Goal: Task Accomplishment & Management: Manage account settings

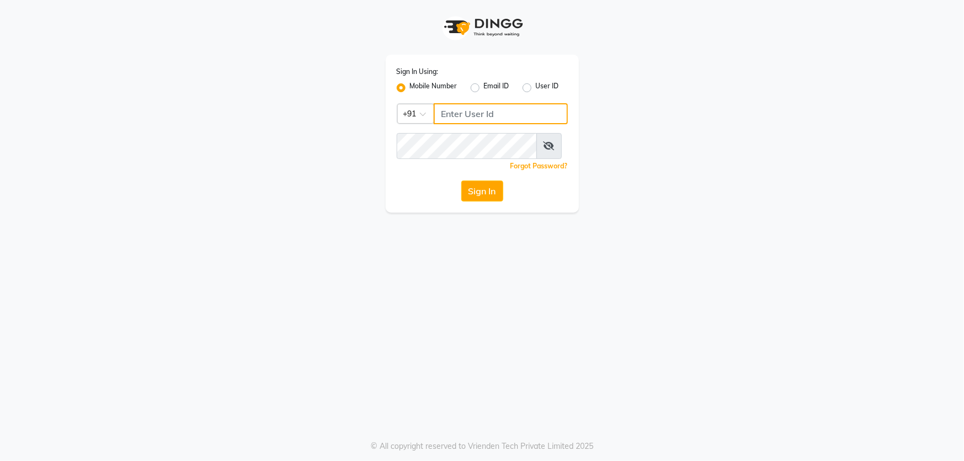
click at [493, 124] on input "Username" at bounding box center [500, 113] width 134 height 21
type input "73789417432"
click at [461, 181] on button "Sign In" at bounding box center [482, 191] width 42 height 21
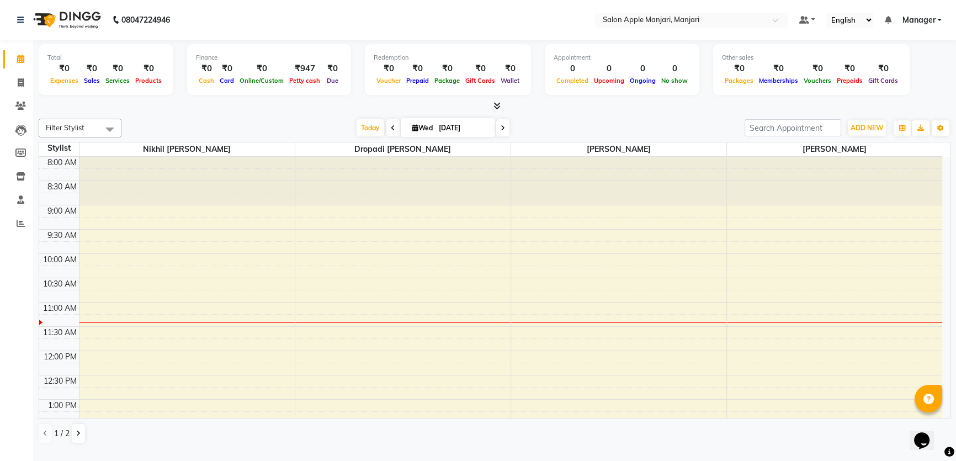
click at [501, 131] on icon at bounding box center [503, 128] width 4 height 7
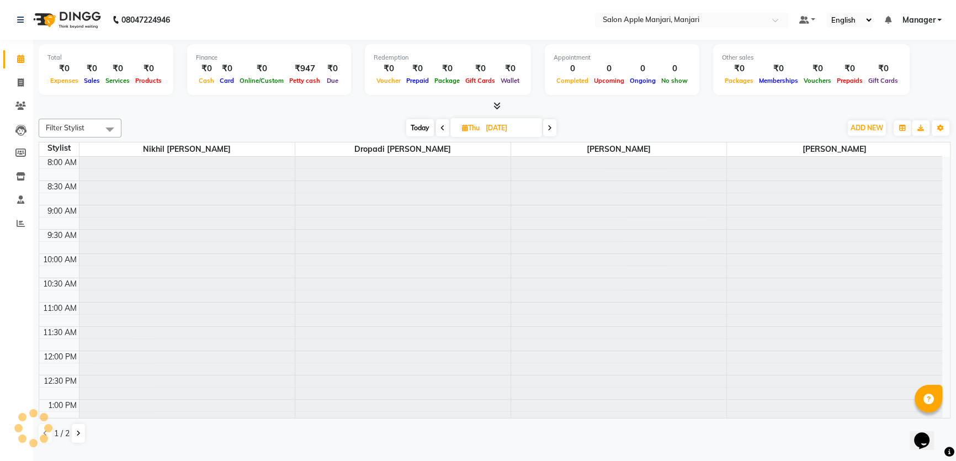
scroll to position [145, 0]
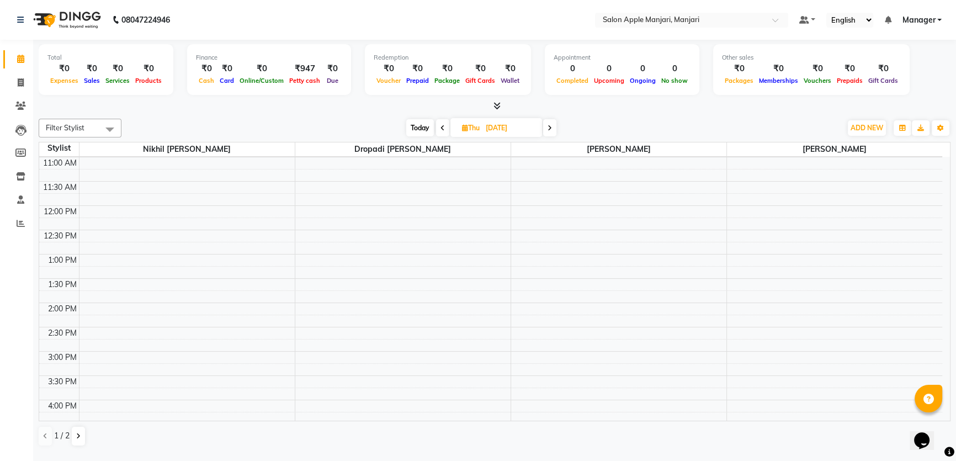
click at [549, 131] on icon at bounding box center [550, 128] width 4 height 7
type input "[DATE]"
click at [366, 274] on div "8:00 AM 8:30 AM 9:00 AM 9:30 AM 10:00 AM 10:30 AM 11:00 AM 11:30 AM 12:00 PM 12…" at bounding box center [490, 427] width 903 height 631
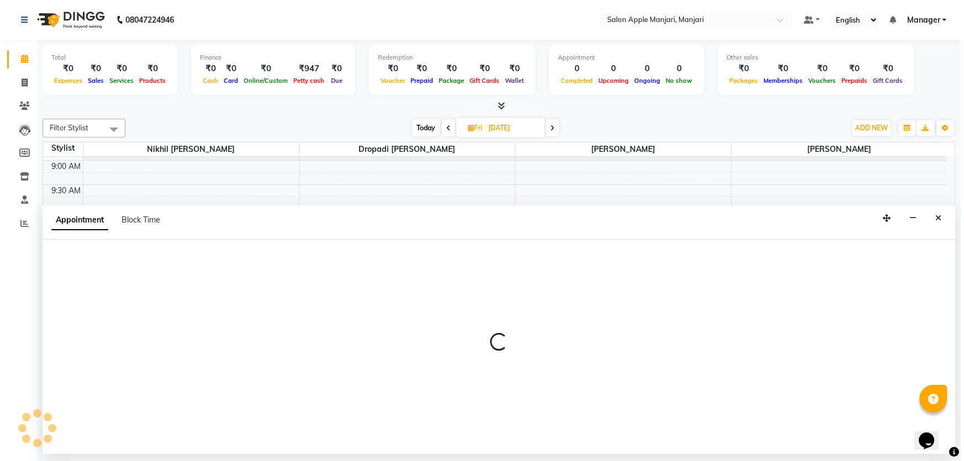
scroll to position [6, 0]
select select "75339"
select select "tentative"
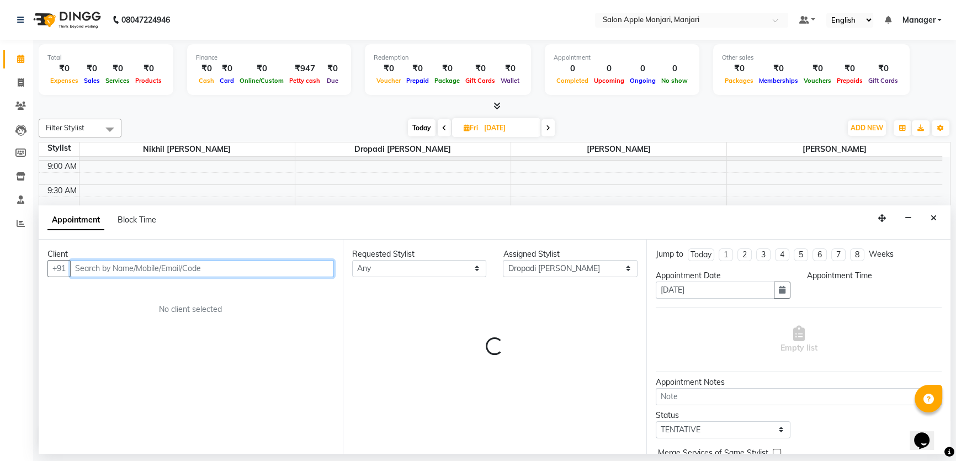
select select "660"
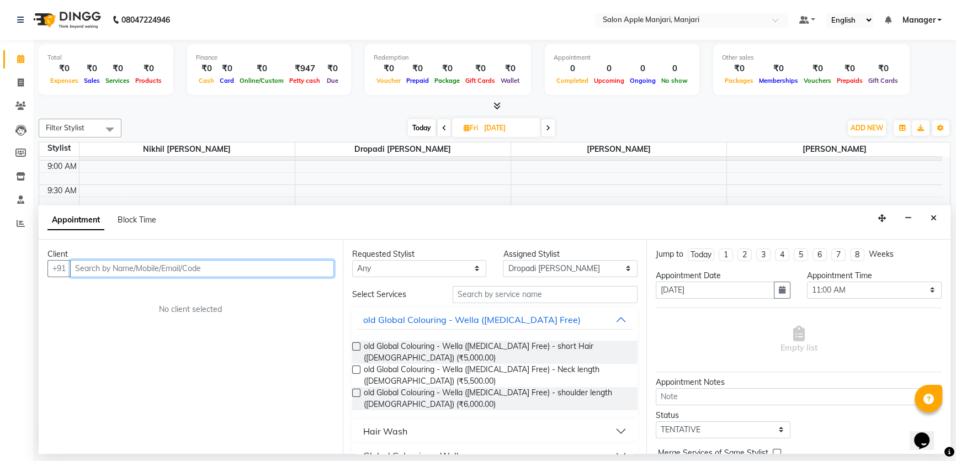
click at [161, 276] on input "text" at bounding box center [202, 268] width 264 height 17
type input "[PERSON_NAME]"
click at [308, 277] on button "Add Client" at bounding box center [311, 268] width 46 height 17
select select "22"
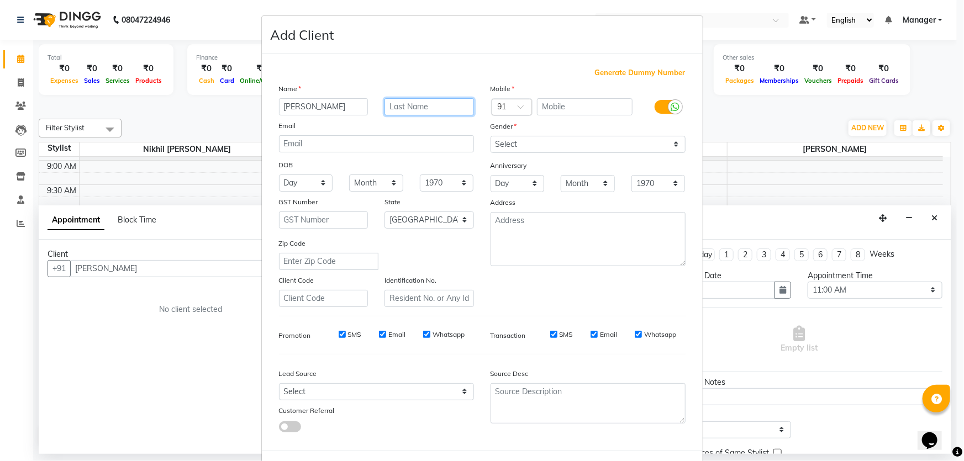
click at [414, 115] on input "text" at bounding box center [428, 106] width 89 height 17
type input "Gundagi"
click at [594, 115] on input "text" at bounding box center [585, 106] width 96 height 17
type input "9423038431"
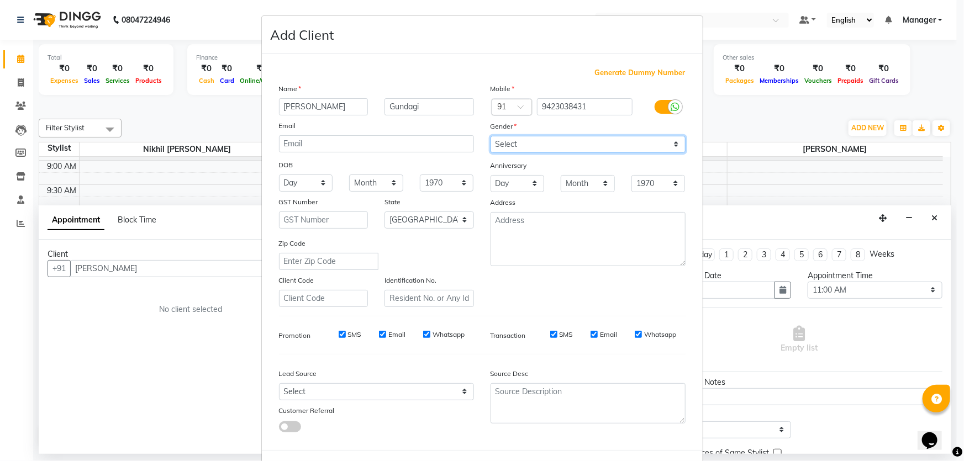
drag, startPoint x: 671, startPoint y: 173, endPoint x: 663, endPoint y: 175, distance: 8.0
click at [671, 153] on select "Select [DEMOGRAPHIC_DATA] [DEMOGRAPHIC_DATA] Other Prefer Not To Say" at bounding box center [587, 144] width 195 height 17
select select "[DEMOGRAPHIC_DATA]"
click at [490, 153] on select "Select [DEMOGRAPHIC_DATA] [DEMOGRAPHIC_DATA] Other Prefer Not To Say" at bounding box center [587, 144] width 195 height 17
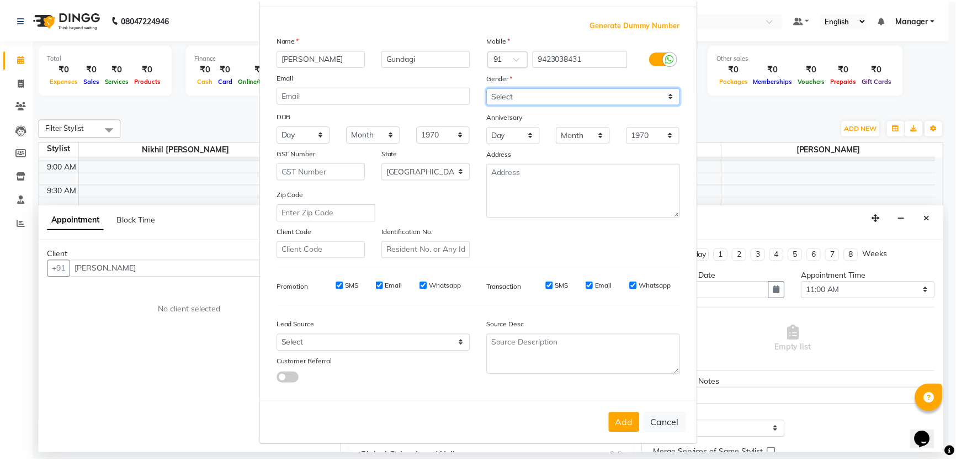
scroll to position [149, 0]
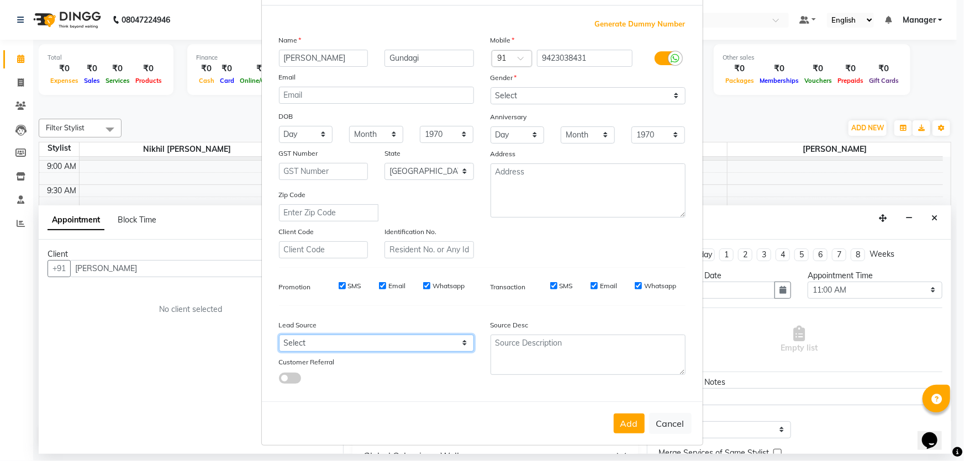
click at [463, 335] on select "Select Walk-in Referral Internet Friend Word of Mouth Advertisement Facebook Ju…" at bounding box center [376, 343] width 195 height 17
select select "53698"
click at [279, 335] on select "Select Walk-in Referral Internet Friend Word of Mouth Advertisement Facebook Ju…" at bounding box center [376, 343] width 195 height 17
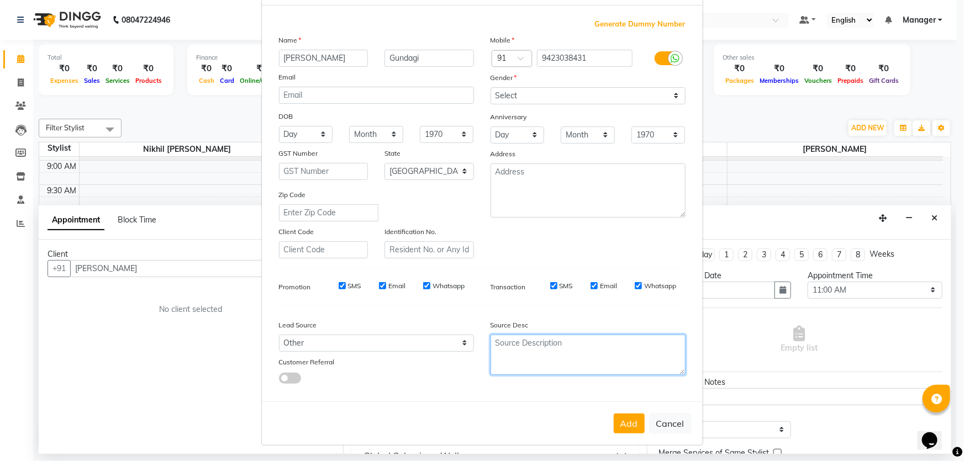
click at [607, 335] on textarea at bounding box center [587, 355] width 195 height 40
type textarea "Calling"
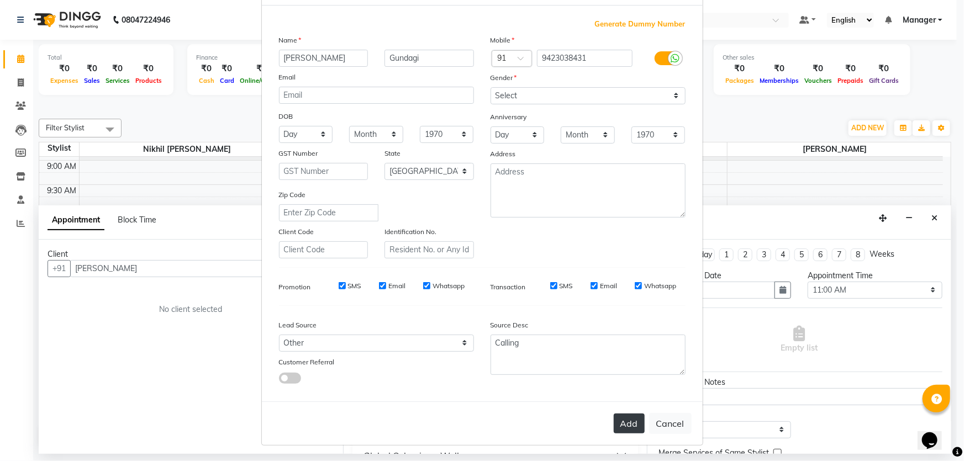
click at [619, 414] on button "Add" at bounding box center [628, 424] width 31 height 20
type input "9423038431"
select select
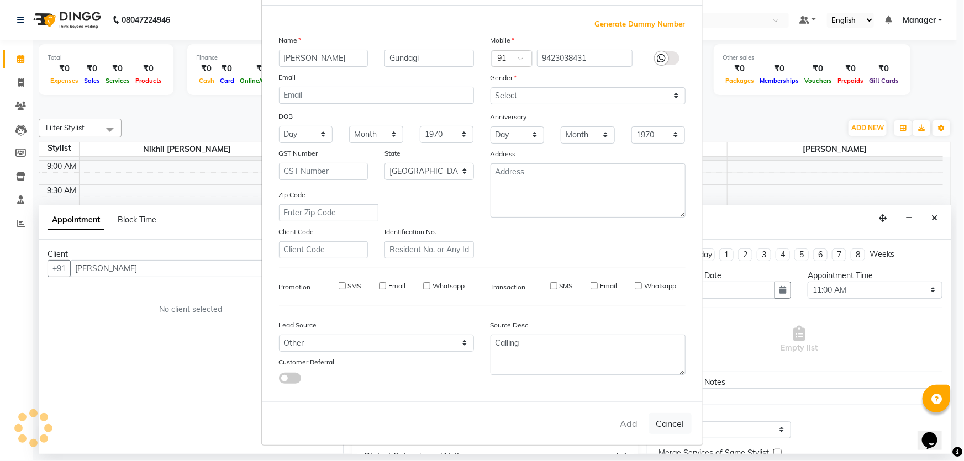
select select "null"
select select
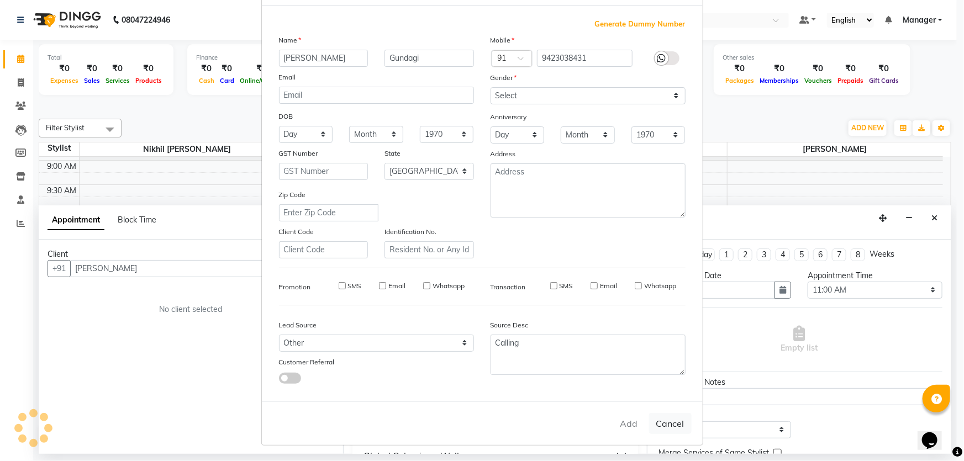
checkbox input "false"
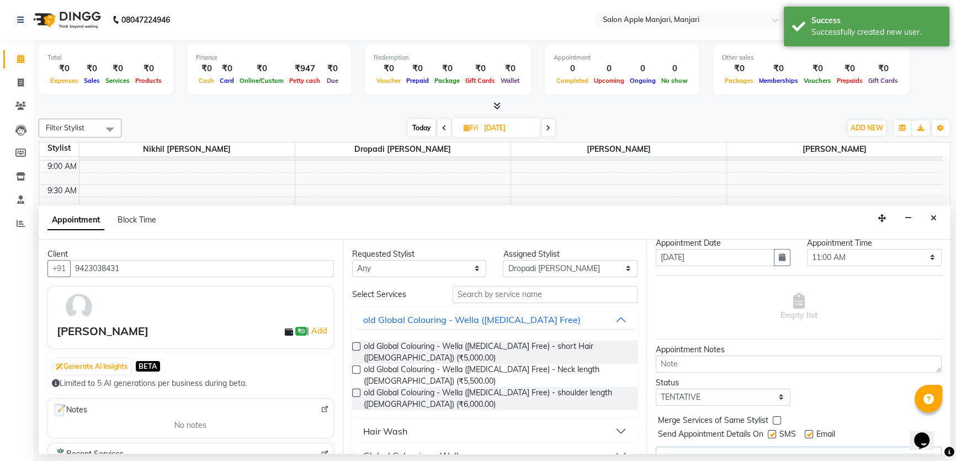
scroll to position [50, 0]
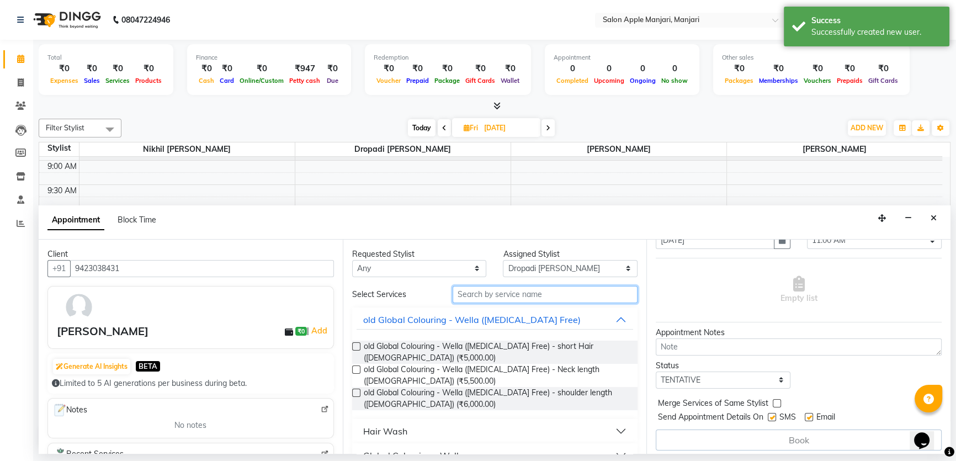
click at [592, 303] on input "text" at bounding box center [545, 294] width 185 height 17
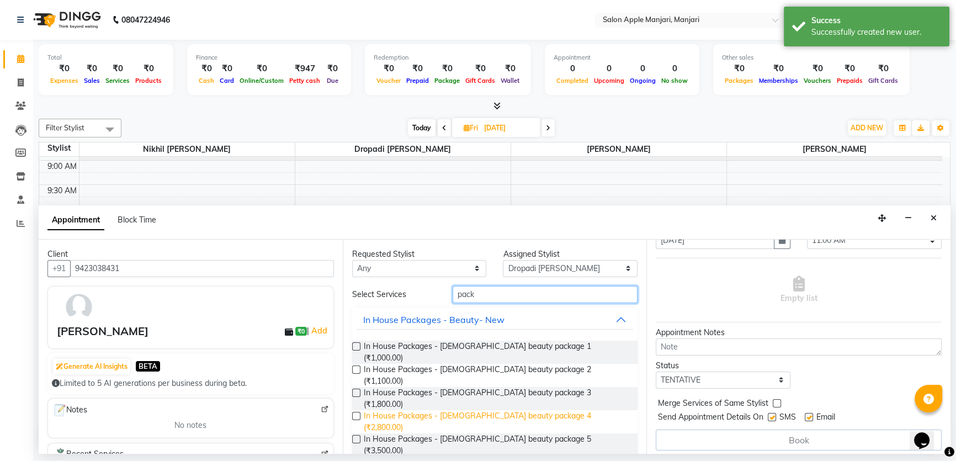
type input "pack"
click at [535, 423] on span "In House Packages - [DEMOGRAPHIC_DATA] beauty package 4 (₹2,800.00)" at bounding box center [497, 421] width 266 height 23
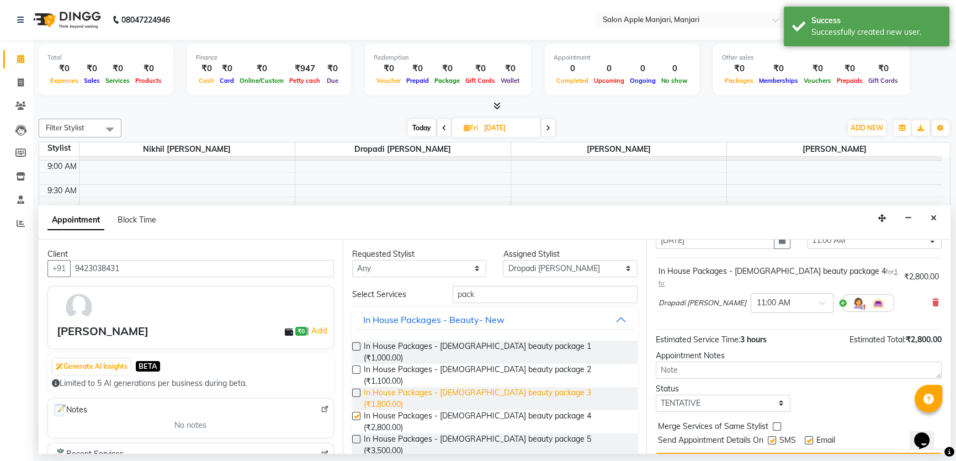
checkbox input "false"
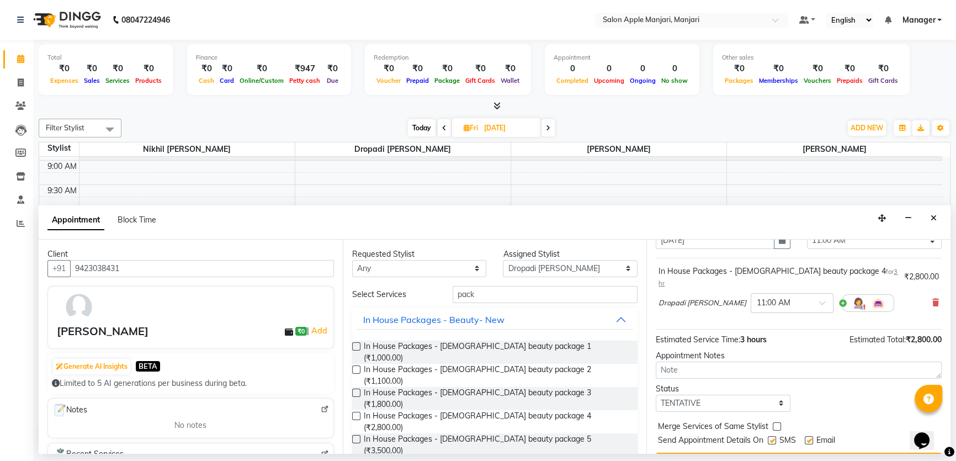
scroll to position [100, 0]
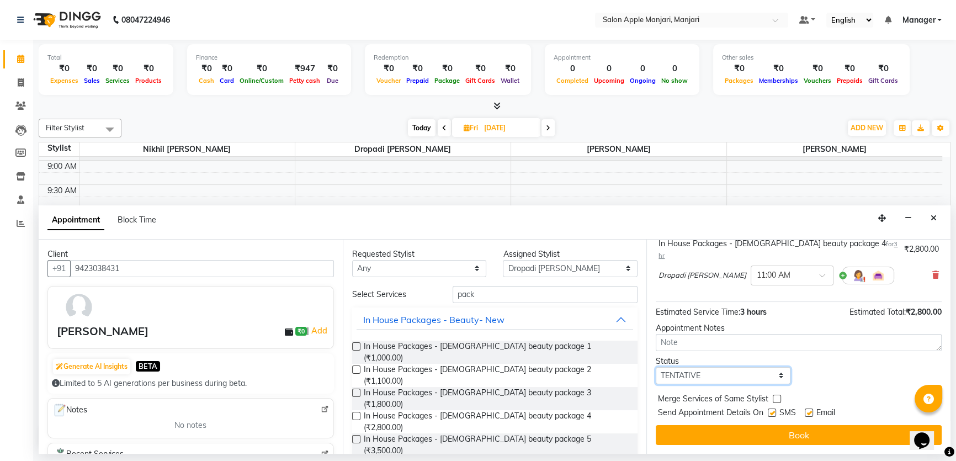
click at [773, 381] on select "Select TENTATIVE CONFIRM UPCOMING" at bounding box center [723, 375] width 135 height 17
select select "confirm booking"
click at [658, 370] on select "Select TENTATIVE CONFIRM UPCOMING" at bounding box center [723, 375] width 135 height 17
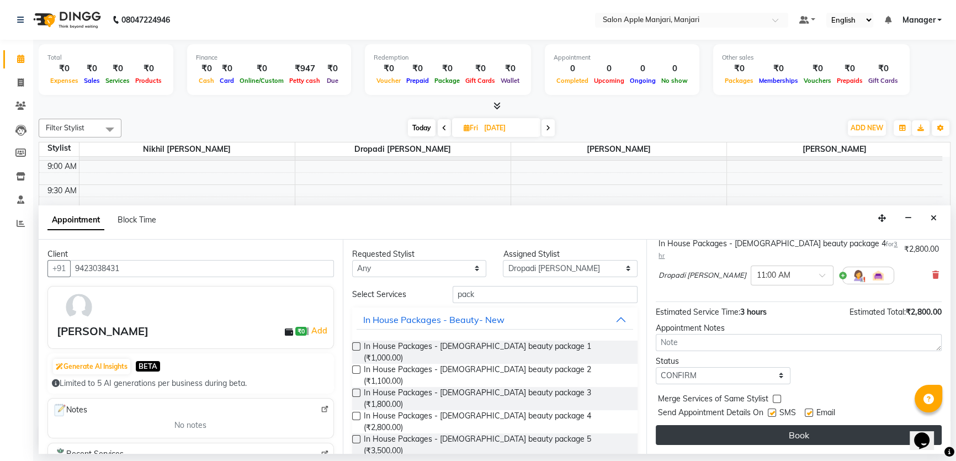
click at [831, 442] on button "Book" at bounding box center [799, 435] width 286 height 20
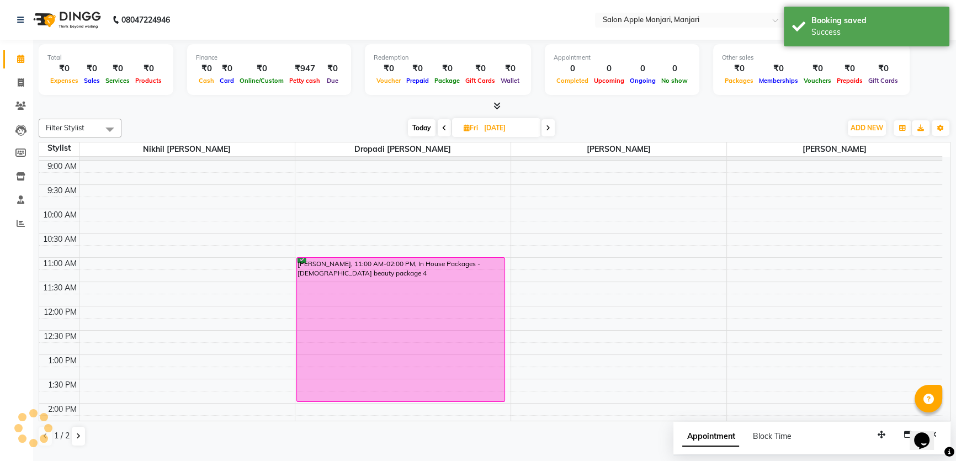
scroll to position [0, 0]
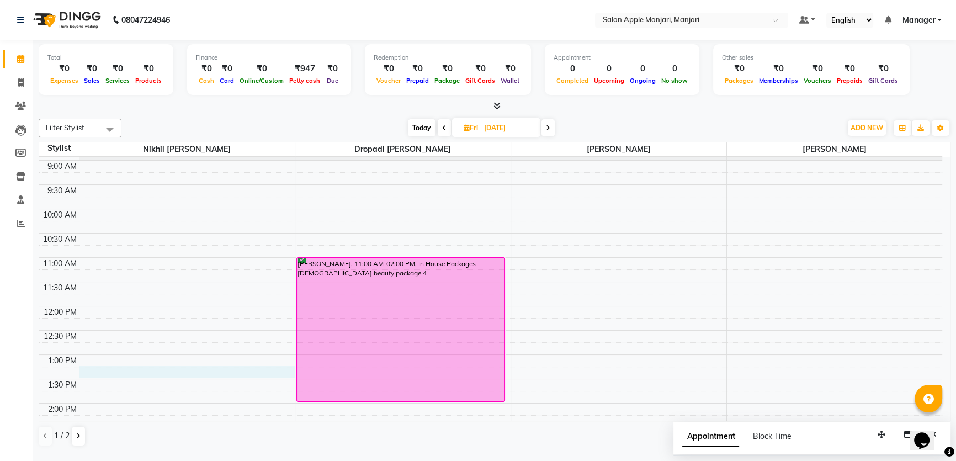
click at [136, 383] on div "8:00 AM 8:30 AM 9:00 AM 9:30 AM 10:00 AM 10:30 AM 11:00 AM 11:30 AM 12:00 PM 12…" at bounding box center [490, 427] width 903 height 631
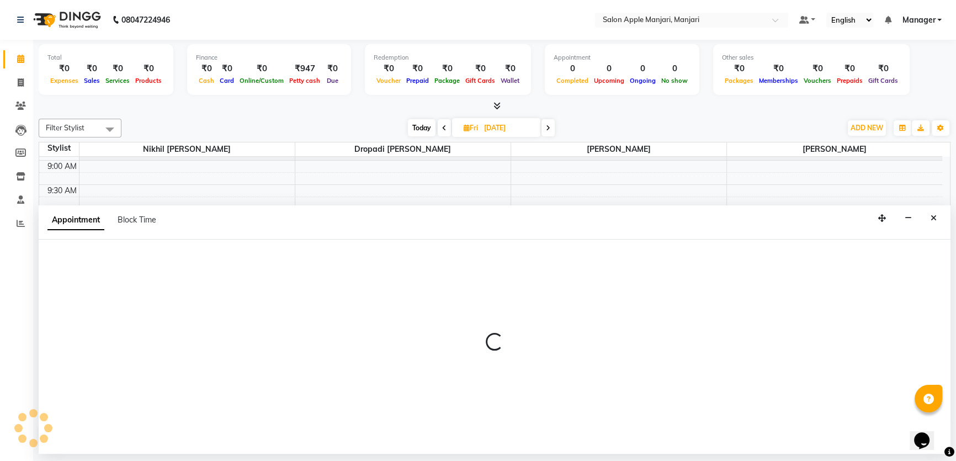
scroll to position [6, 0]
select select "85931"
select select "795"
select select "tentative"
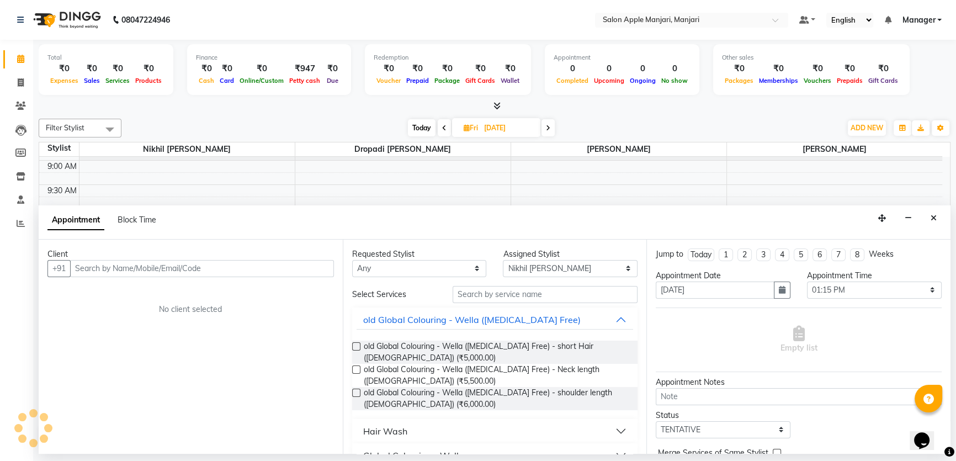
click at [260, 277] on input "text" at bounding box center [202, 268] width 264 height 17
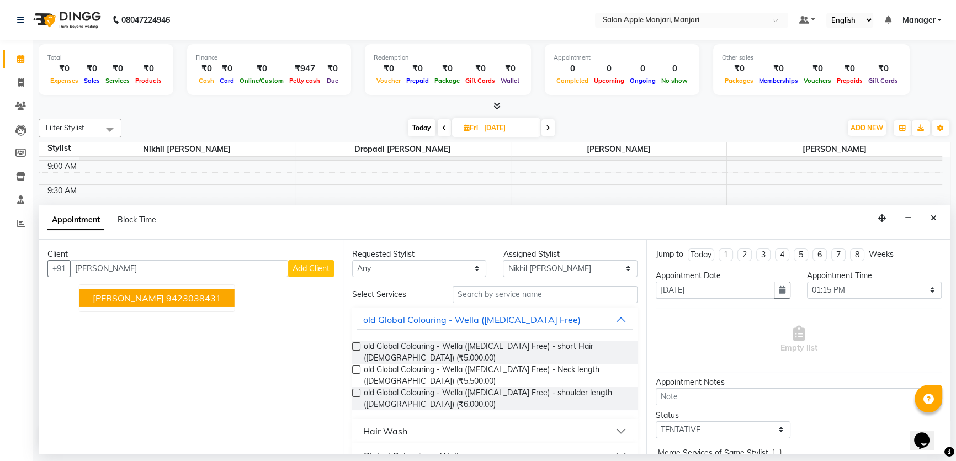
click at [203, 304] on ngb-highlight "9423038431" at bounding box center [193, 298] width 55 height 11
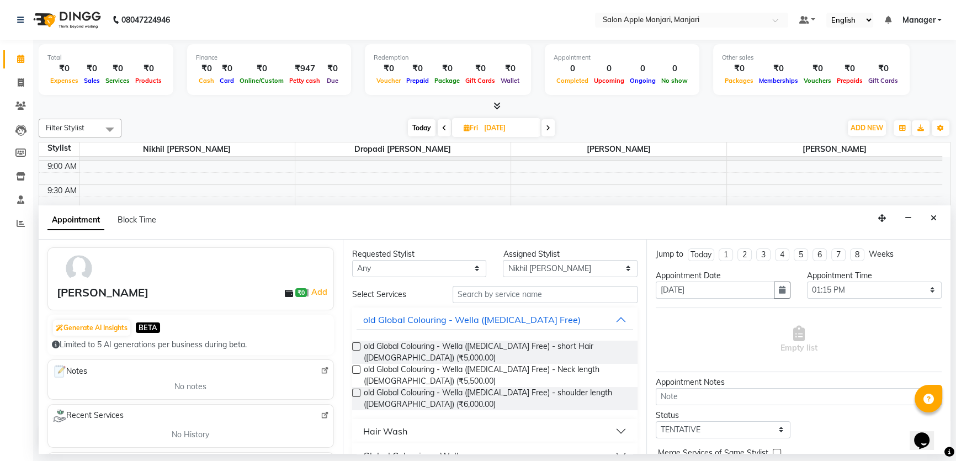
scroll to position [50, 0]
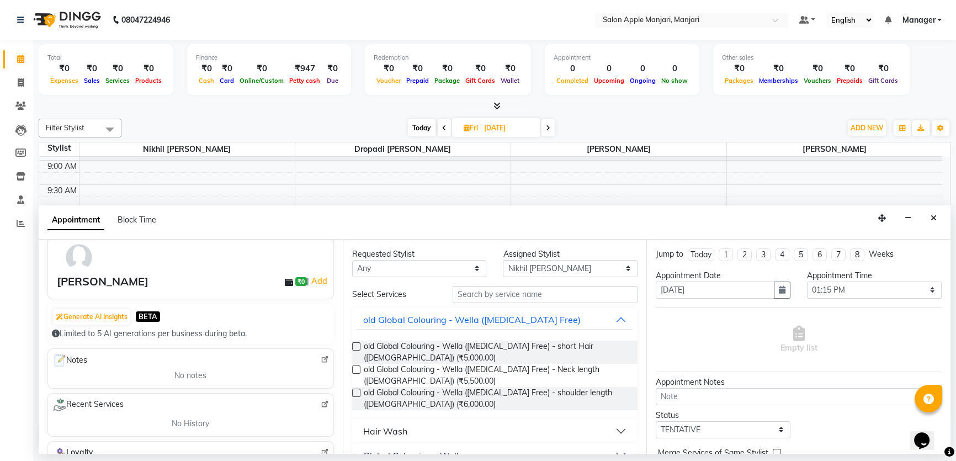
type input "9423038431"
click at [545, 303] on input "text" at bounding box center [545, 294] width 185 height 17
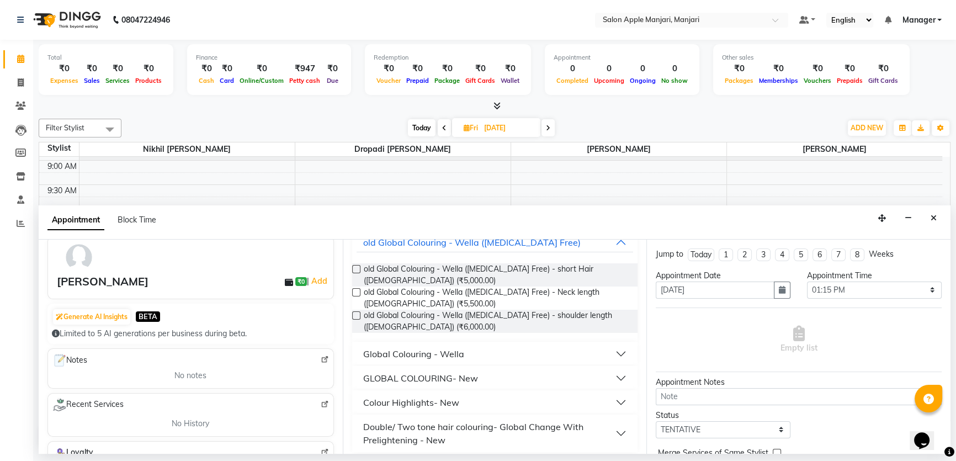
scroll to position [100, 0]
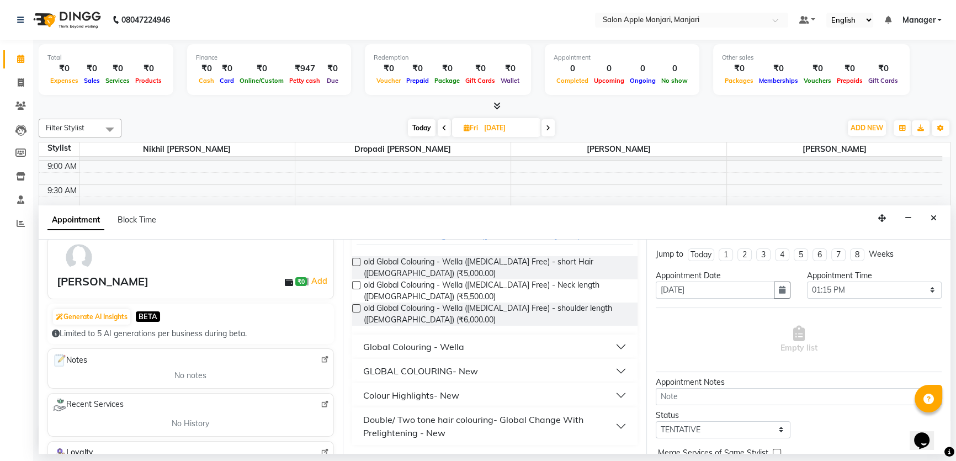
type input "global"
click at [604, 357] on button "Global Colouring - Wella" at bounding box center [495, 347] width 277 height 20
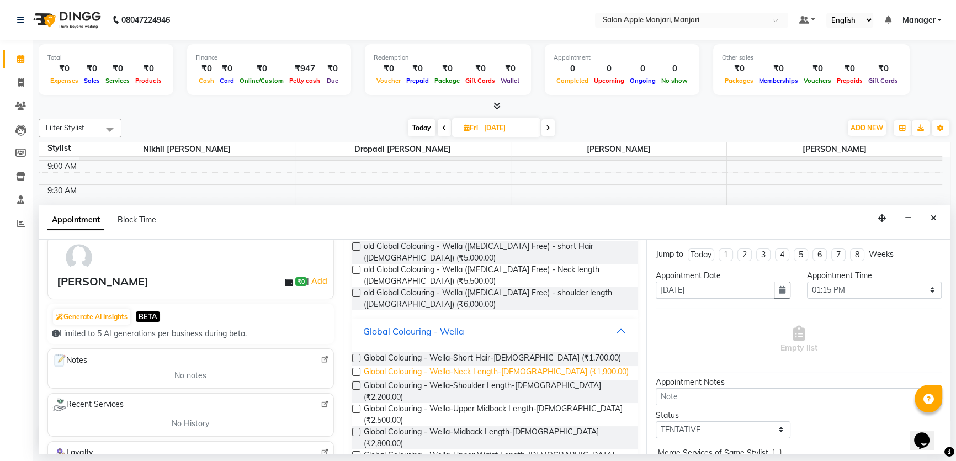
scroll to position [150, 0]
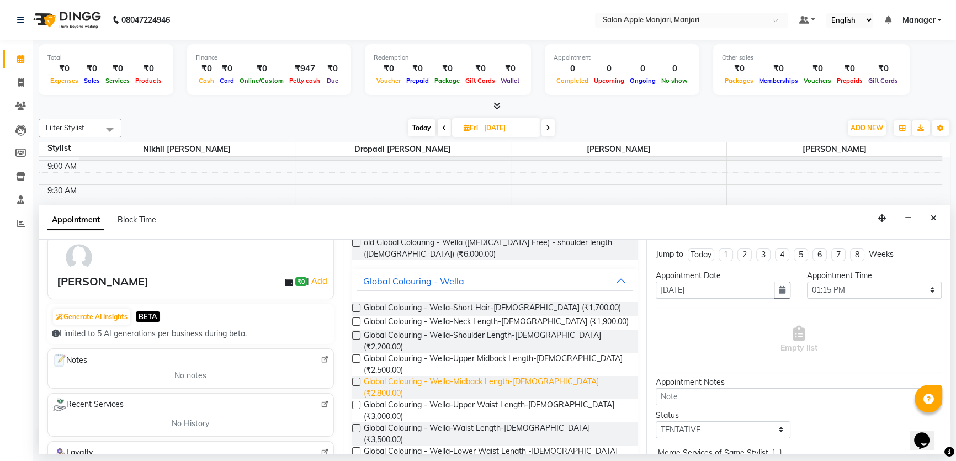
click at [523, 399] on span "Global Colouring - Wella-Midback Length-[DEMOGRAPHIC_DATA] (₹2,800.00)" at bounding box center [497, 387] width 266 height 23
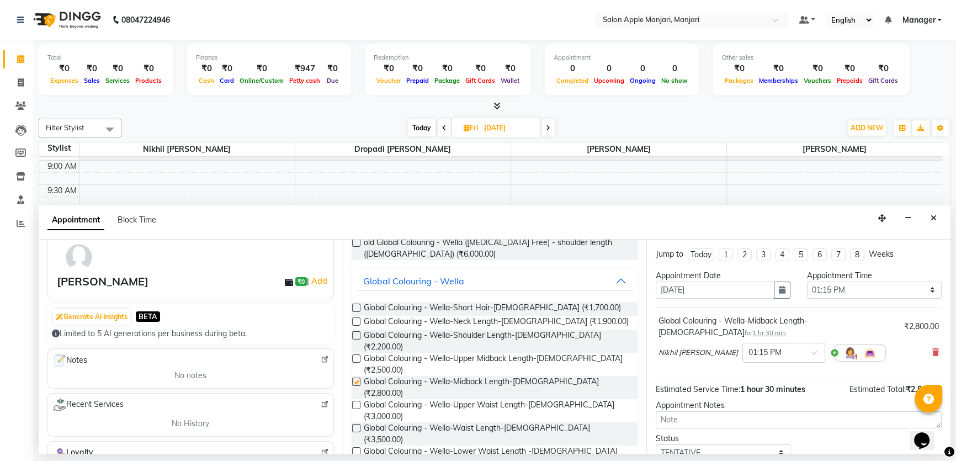
checkbox input "false"
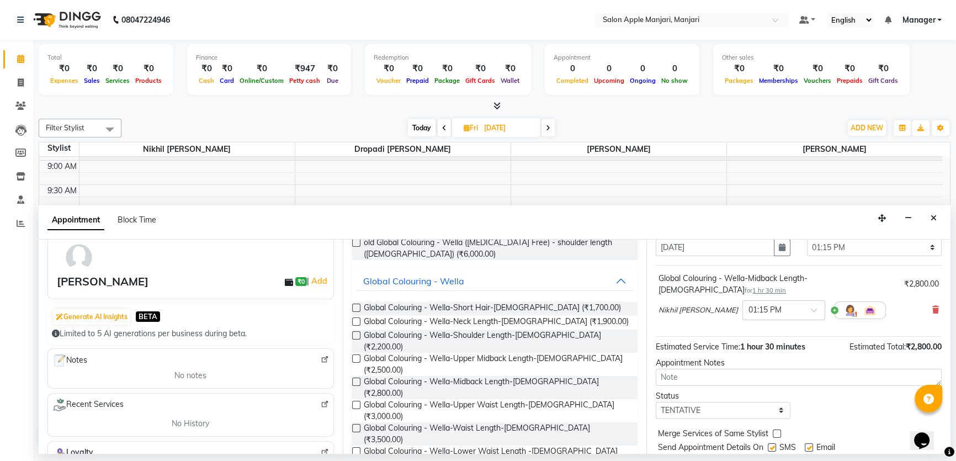
scroll to position [100, 0]
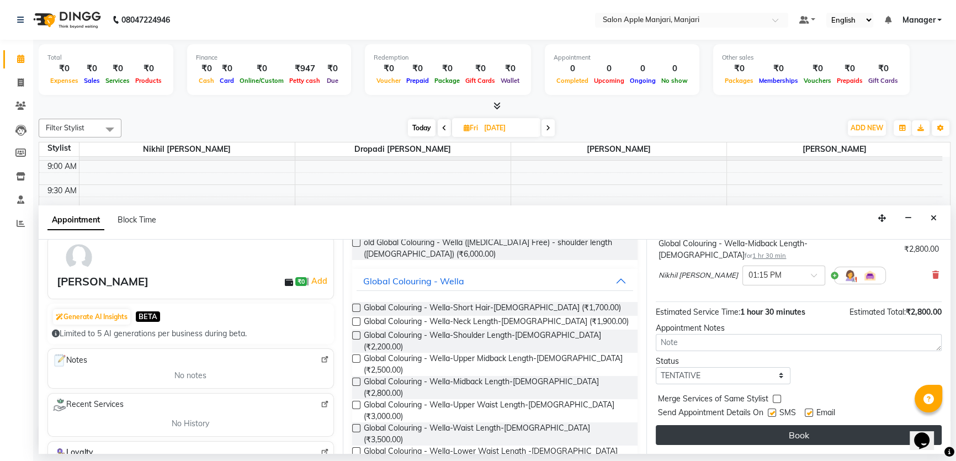
click at [850, 445] on button "Book" at bounding box center [799, 435] width 286 height 20
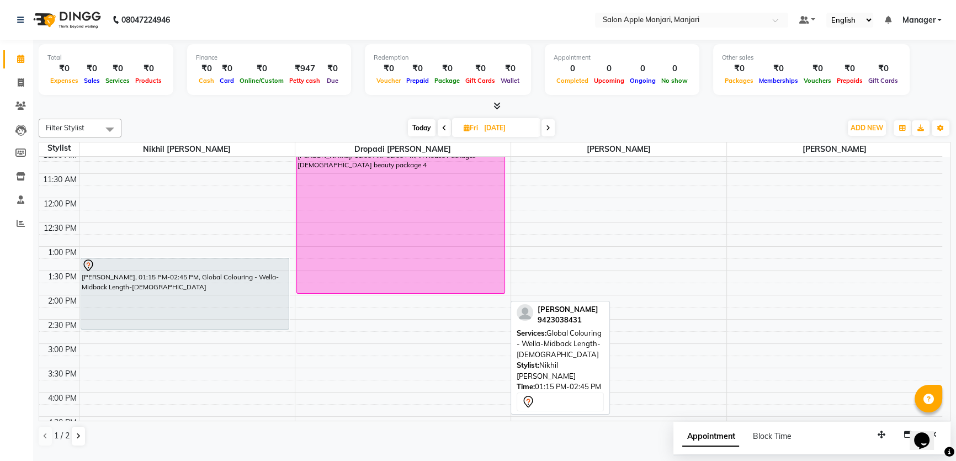
scroll to position [150, 0]
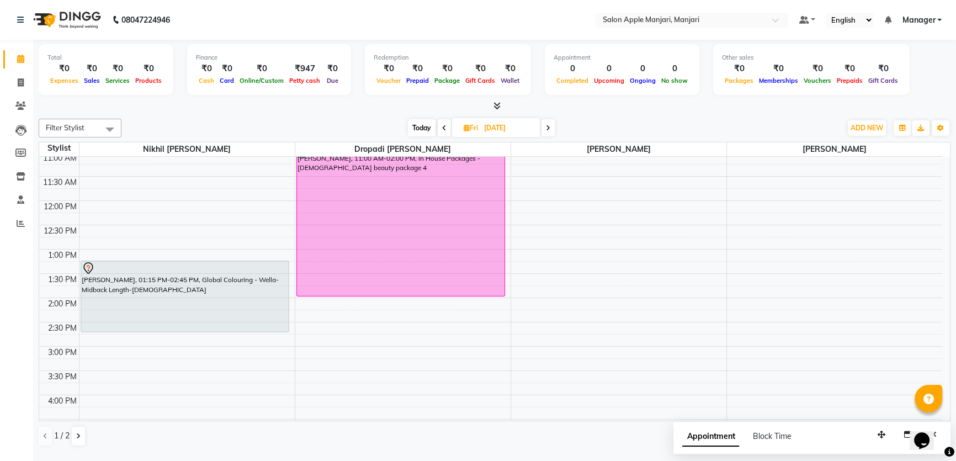
click at [442, 131] on icon at bounding box center [444, 128] width 4 height 7
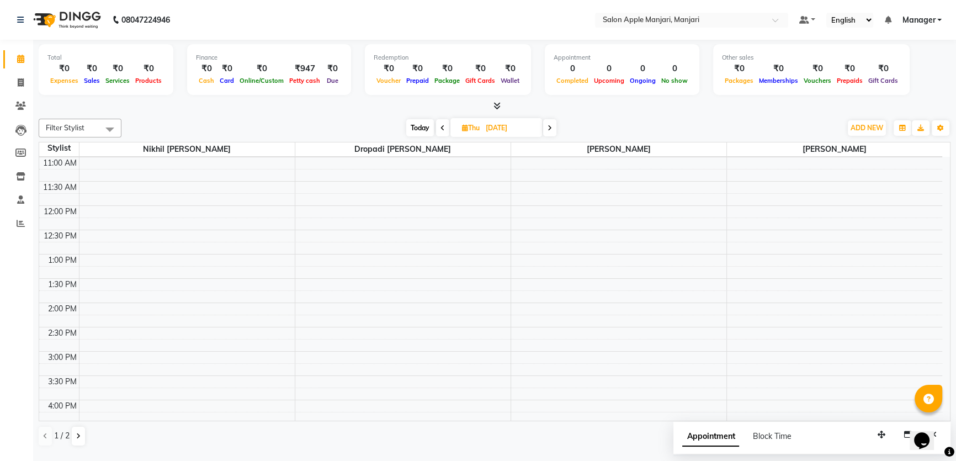
click at [442, 131] on icon at bounding box center [443, 128] width 4 height 7
type input "[DATE]"
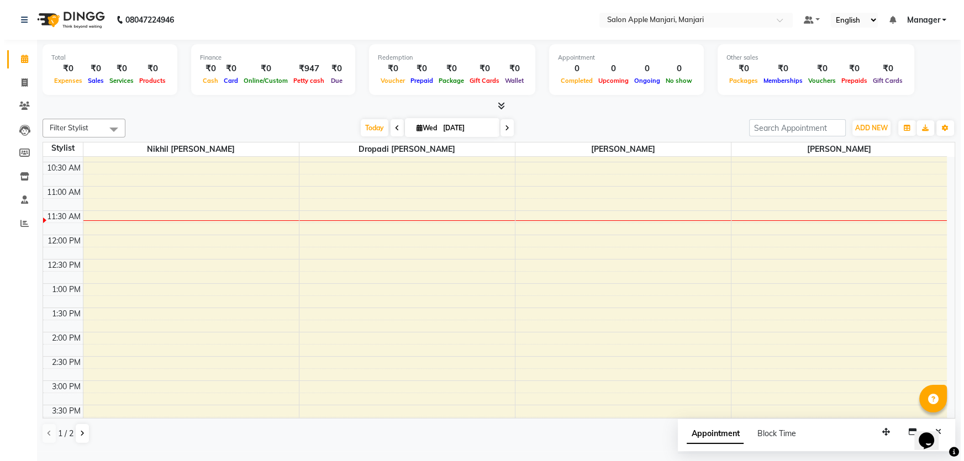
scroll to position [0, 0]
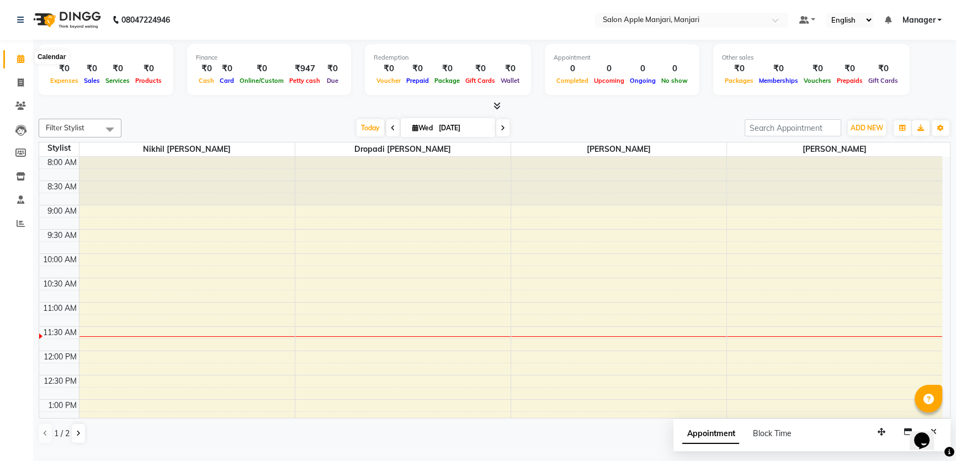
click at [22, 63] on icon at bounding box center [20, 59] width 7 height 8
click at [18, 82] on icon at bounding box center [21, 82] width 6 height 8
select select "service"
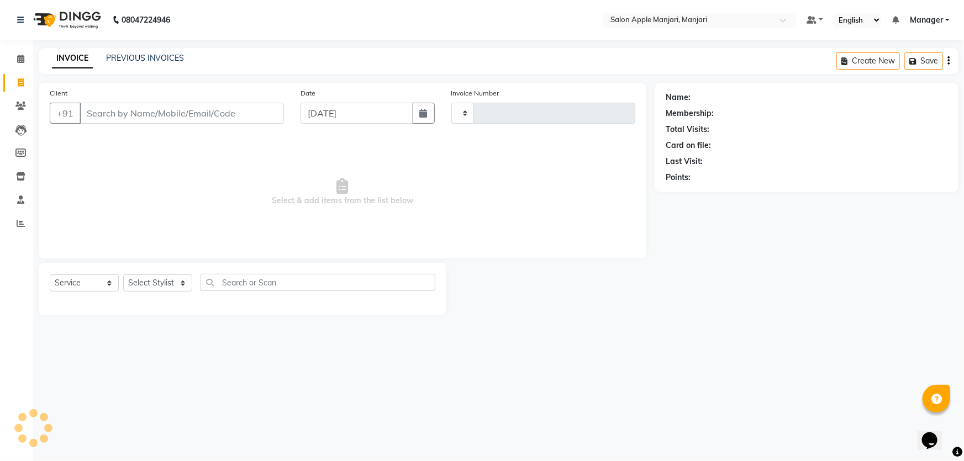
type input "0729"
select select "8088"
click at [130, 57] on link "PREVIOUS INVOICES" at bounding box center [145, 58] width 78 height 10
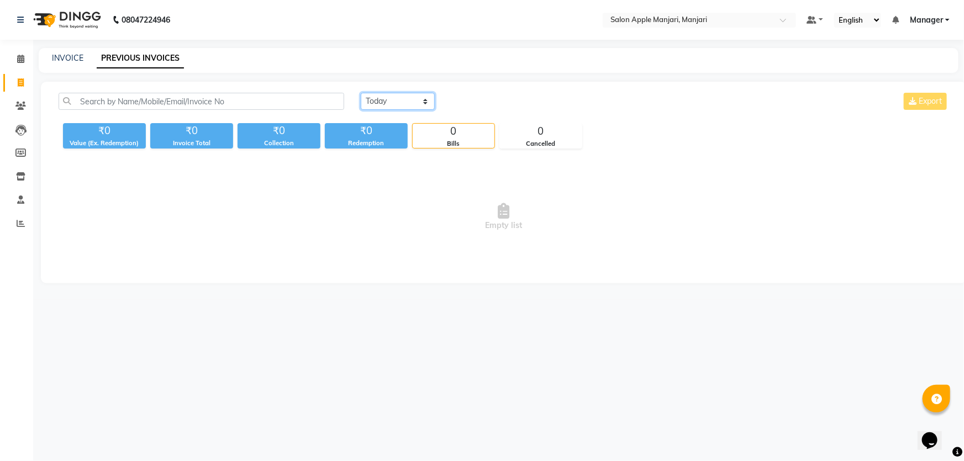
click at [400, 109] on select "[DATE] [DATE] Custom Range" at bounding box center [398, 101] width 74 height 17
select select "[DATE]"
click at [362, 103] on select "[DATE] [DATE] Custom Range" at bounding box center [398, 101] width 74 height 17
